Goal: Check status: Check status

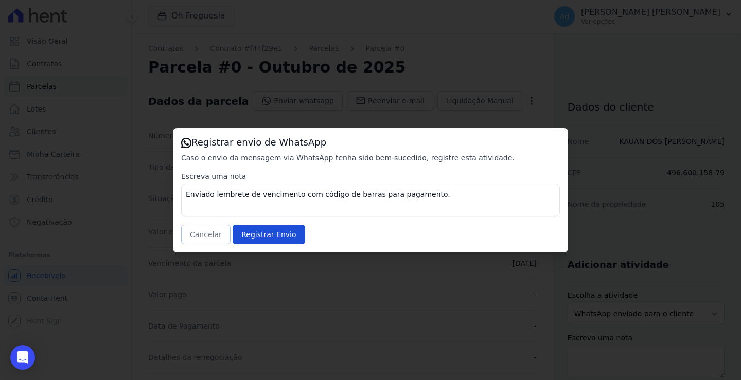
click at [202, 233] on button "Cancelar" at bounding box center [205, 235] width 49 height 20
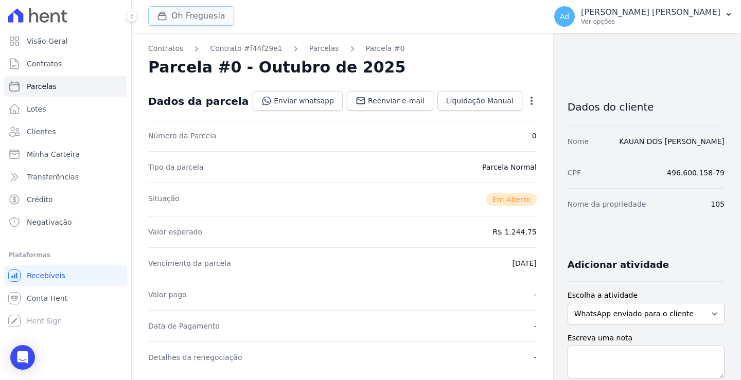
click at [183, 20] on button "Oh Freguesia" at bounding box center [191, 16] width 86 height 20
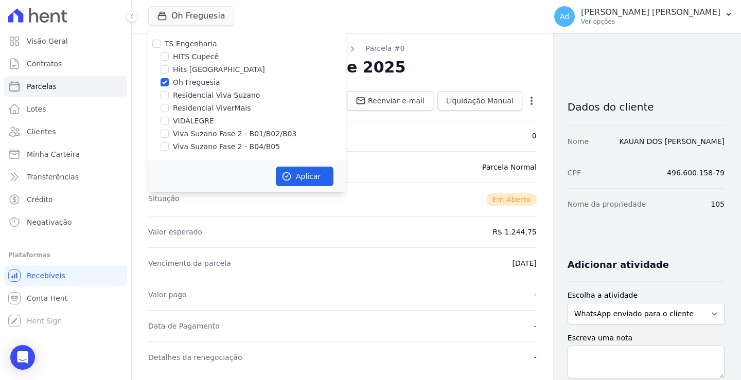
click at [186, 83] on label "Oh Freguesia" at bounding box center [196, 82] width 47 height 11
click at [169, 83] on input "Oh Freguesia" at bounding box center [165, 82] width 8 height 8
checkbox input "false"
click at [207, 56] on label "HITS Cupecê" at bounding box center [196, 56] width 46 height 11
click at [169, 56] on input "HITS Cupecê" at bounding box center [165, 56] width 8 height 8
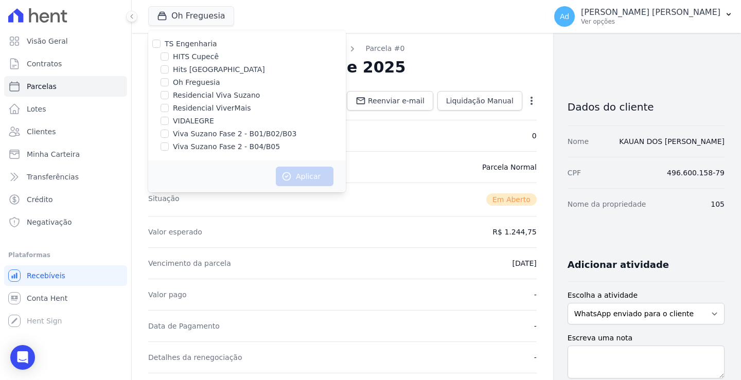
checkbox input "true"
click at [301, 178] on button "Aplicar" at bounding box center [305, 177] width 58 height 20
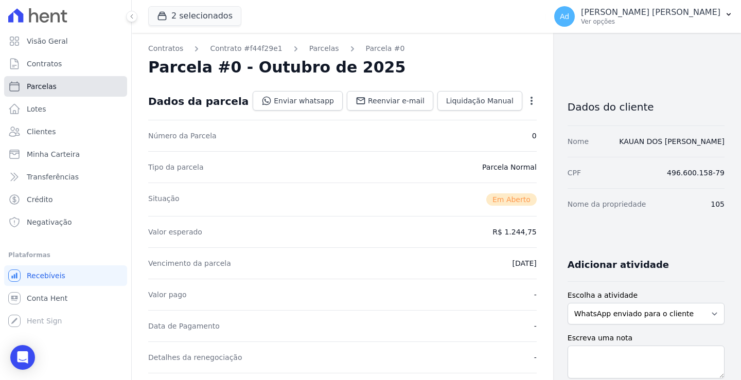
click at [64, 91] on link "Parcelas" at bounding box center [65, 86] width 123 height 21
select select
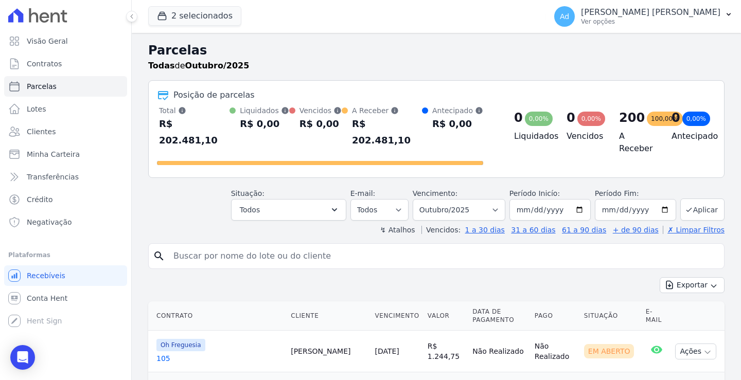
click at [331, 246] on input "search" at bounding box center [443, 256] width 553 height 21
type input "903"
select select
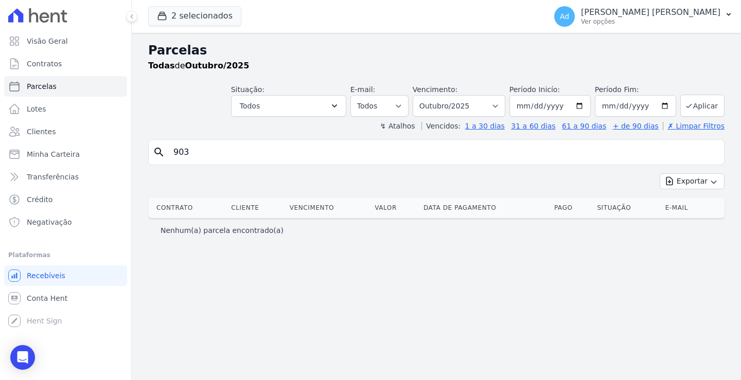
drag, startPoint x: 232, startPoint y: 146, endPoint x: 142, endPoint y: 147, distance: 90.6
click at [142, 147] on div "Parcelas Todas de Outubro/2025 Situação: Agendado Em Aberto Pago Processando Ca…" at bounding box center [436, 206] width 609 height 347
click at [199, 17] on button "2 selecionados" at bounding box center [194, 16] width 93 height 20
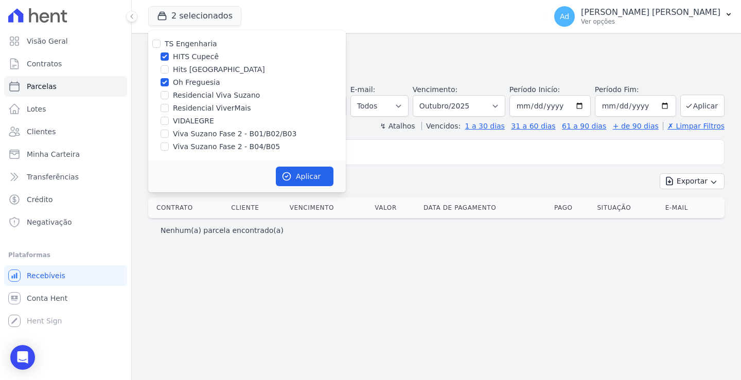
click at [190, 80] on label "Oh Freguesia" at bounding box center [196, 82] width 47 height 11
click at [169, 80] on input "Oh Freguesia" at bounding box center [165, 82] width 8 height 8
checkbox input "false"
click at [290, 180] on icon "button" at bounding box center [286, 176] width 10 height 10
select select
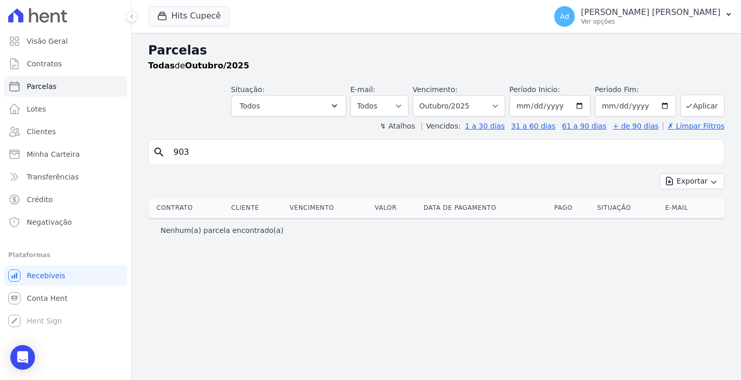
click at [264, 158] on input "903" at bounding box center [443, 152] width 553 height 21
select select
click at [49, 123] on link "Clientes" at bounding box center [65, 131] width 123 height 21
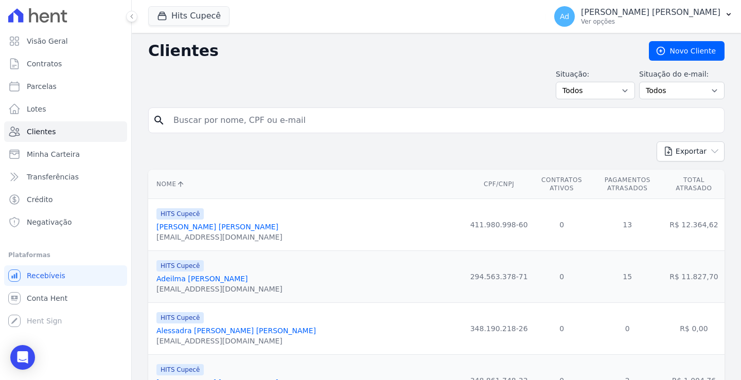
click at [308, 133] on form "search" at bounding box center [436, 125] width 576 height 34
click at [312, 122] on input "search" at bounding box center [443, 120] width 553 height 21
type input "gabriella"
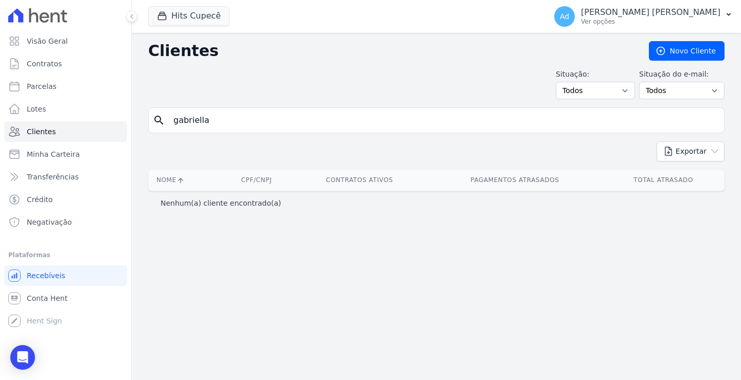
click at [298, 114] on input "gabriella" at bounding box center [443, 120] width 553 height 21
type input "[PERSON_NAME]"
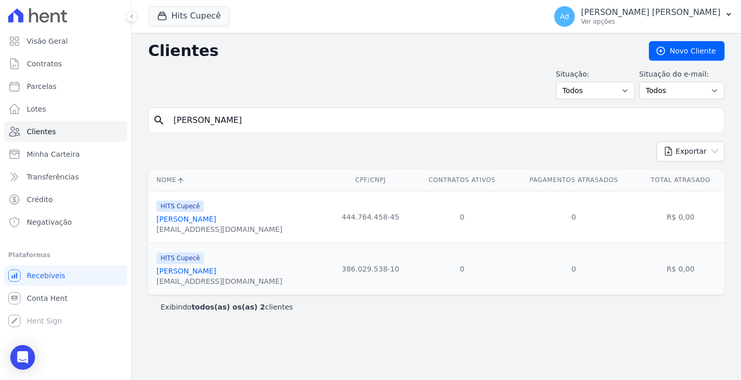
click at [216, 219] on link "[PERSON_NAME]" at bounding box center [186, 219] width 60 height 8
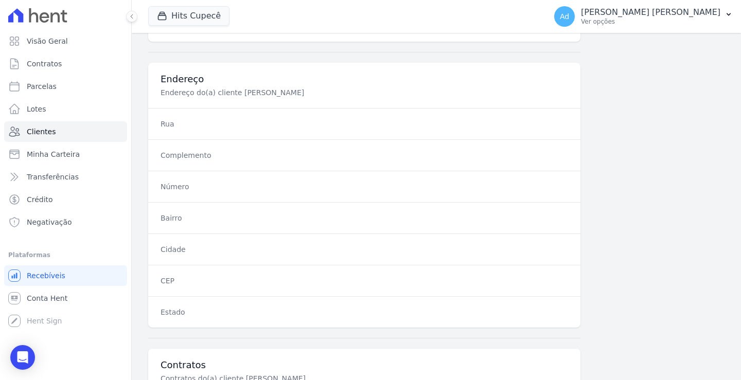
scroll to position [582, 0]
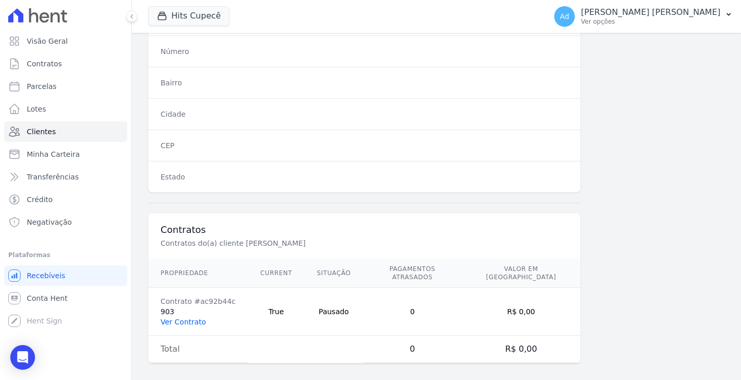
click at [188, 318] on link "Ver Contrato" at bounding box center [183, 322] width 45 height 8
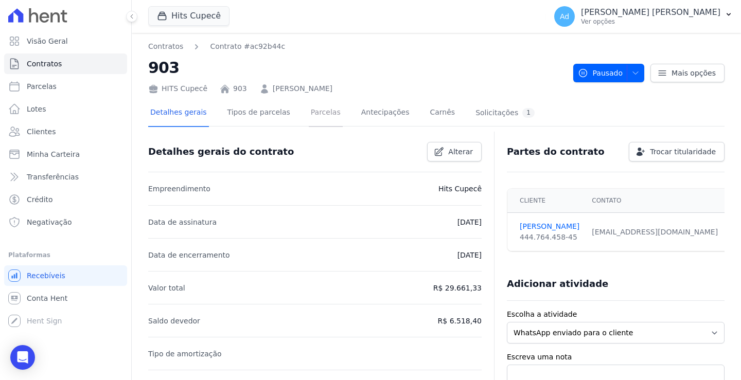
click at [315, 117] on link "Parcelas" at bounding box center [326, 113] width 34 height 27
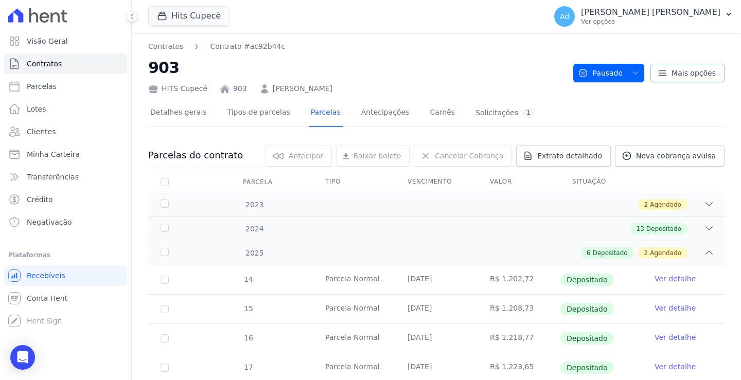
click at [681, 73] on span "Mais opções" at bounding box center [694, 73] width 44 height 10
click at [556, 104] on div "Detalhes gerais Tipos de parcelas [GEOGRAPHIC_DATA] Antecipações [PERSON_NAME] …" at bounding box center [436, 113] width 576 height 26
click at [635, 75] on button "Pausado" at bounding box center [608, 73] width 71 height 19
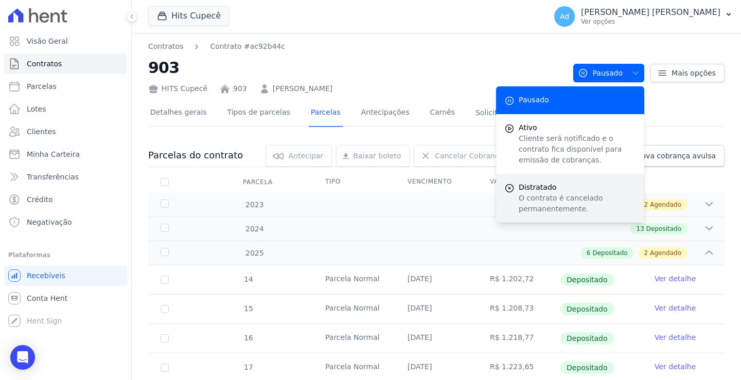
click at [547, 196] on p "O contrato é cancelado permanentemente." at bounding box center [577, 204] width 117 height 22
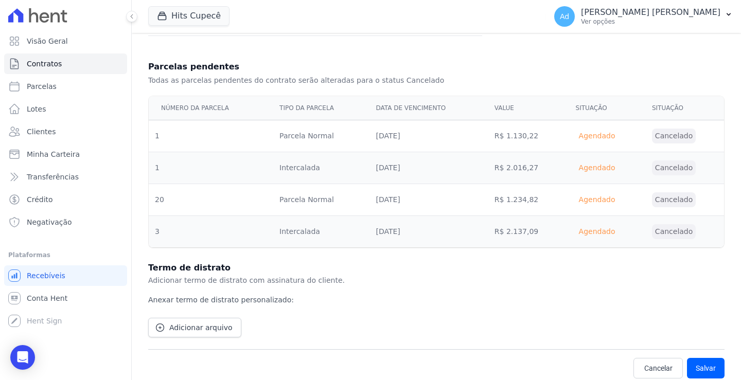
scroll to position [233, 0]
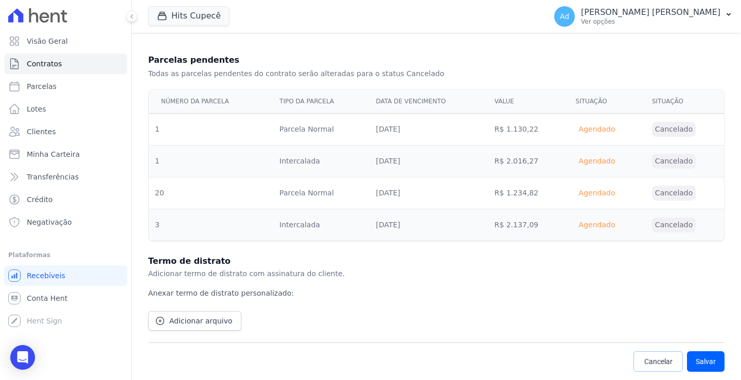
click at [654, 359] on span "Cancelar" at bounding box center [658, 362] width 28 height 10
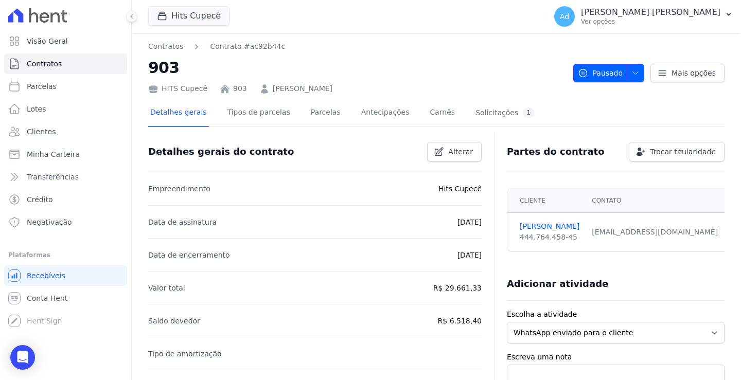
click at [627, 67] on span "button" at bounding box center [633, 73] width 13 height 16
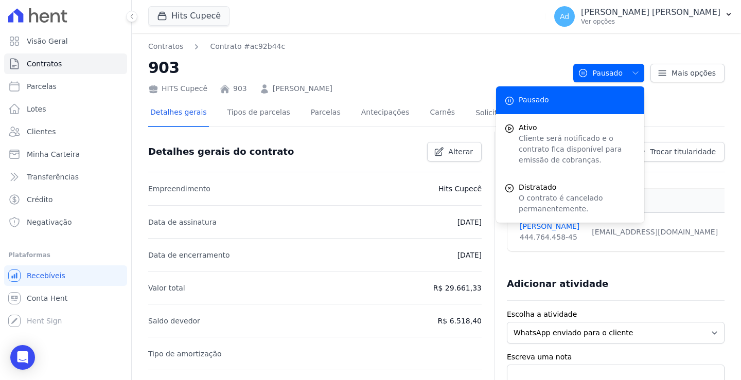
click at [525, 55] on div "Contratos Contrato #ac92b44c 903 HITS Cupecê 903 [PERSON_NAME]" at bounding box center [356, 67] width 417 height 53
